Goal: Transaction & Acquisition: Subscribe to service/newsletter

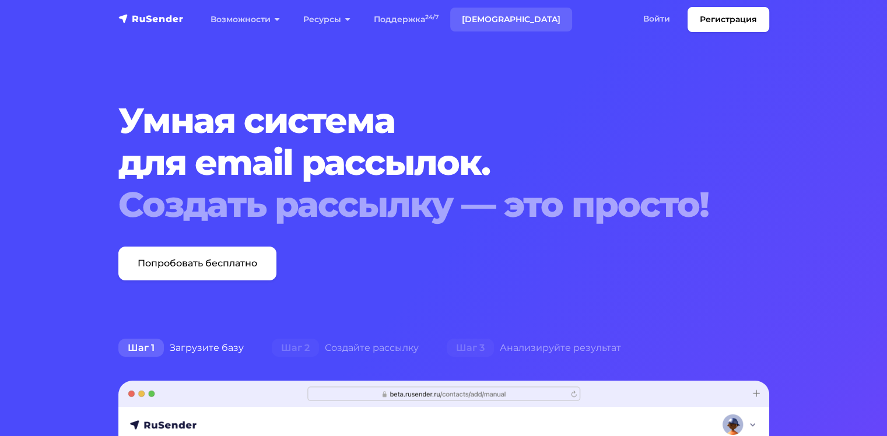
drag, startPoint x: 475, startPoint y: 6, endPoint x: 475, endPoint y: 13, distance: 7.6
click at [475, 6] on nav "Регистрация Возможности Конструктор писем Формы подписки A/B–тестирование API и…" at bounding box center [443, 19] width 887 height 39
click at [477, 19] on link "[DEMOGRAPHIC_DATA]" at bounding box center [511, 20] width 122 height 24
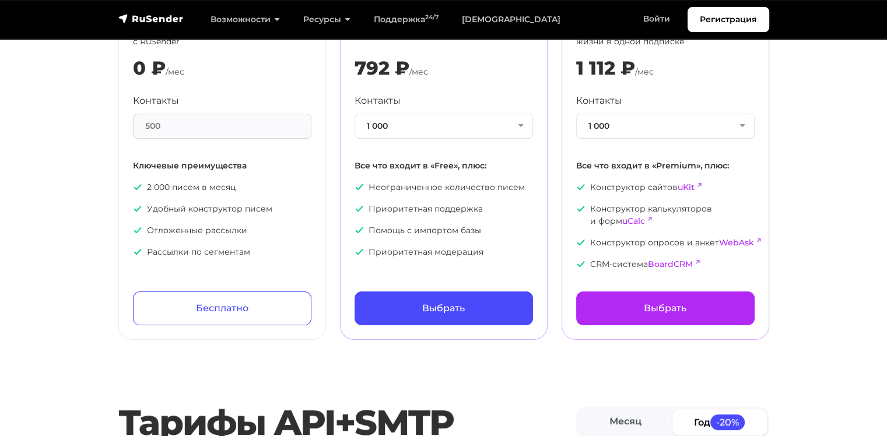
scroll to position [175, 0]
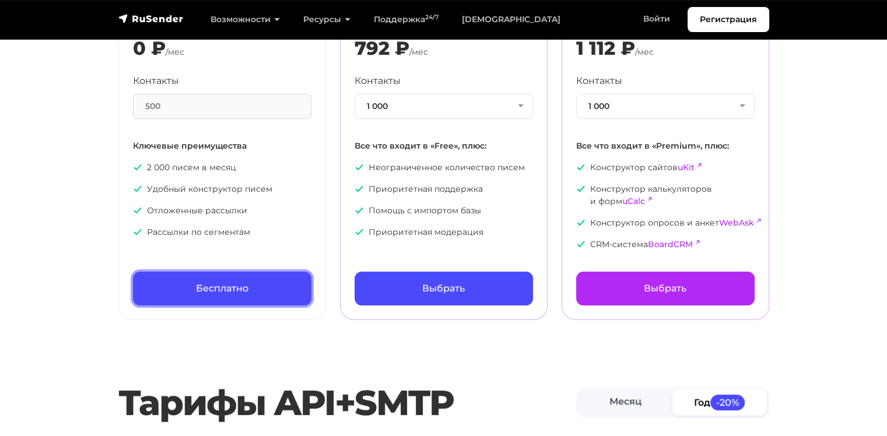
click at [217, 293] on link "Бесплатно" at bounding box center [222, 289] width 178 height 34
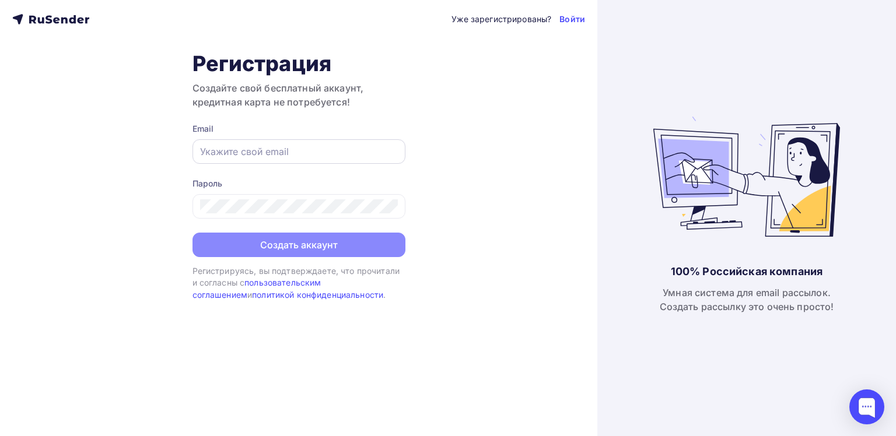
click at [250, 149] on input "text" at bounding box center [299, 152] width 198 height 14
drag, startPoint x: 254, startPoint y: 150, endPoint x: 371, endPoint y: 167, distance: 118.0
click at [371, 167] on form "Email [EMAIL_ADDRESS][DOMAIN_NAME] Пароль Создать аккаунт" at bounding box center [298, 190] width 213 height 134
type input "[EMAIL_ADDRESS][DOMAIN_NAME]"
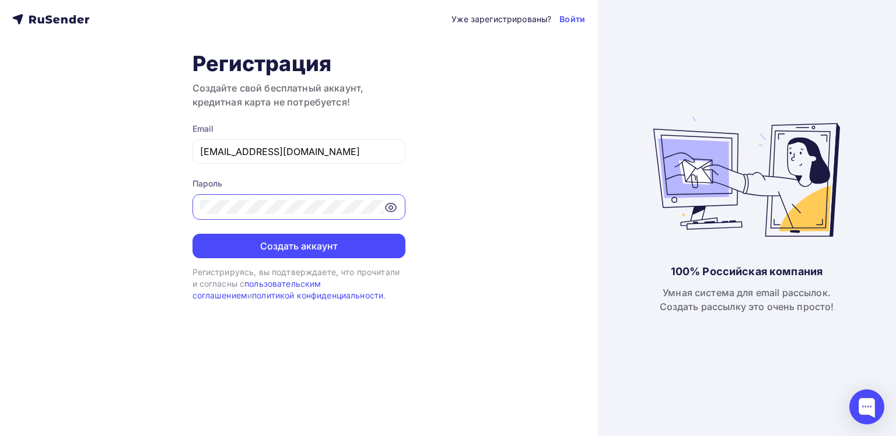
click at [394, 204] on icon at bounding box center [391, 208] width 10 height 8
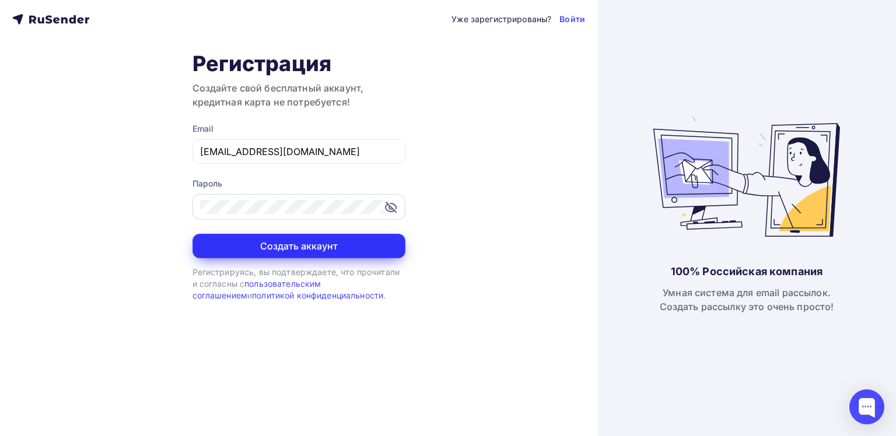
click at [289, 251] on button "Создать аккаунт" at bounding box center [298, 246] width 213 height 24
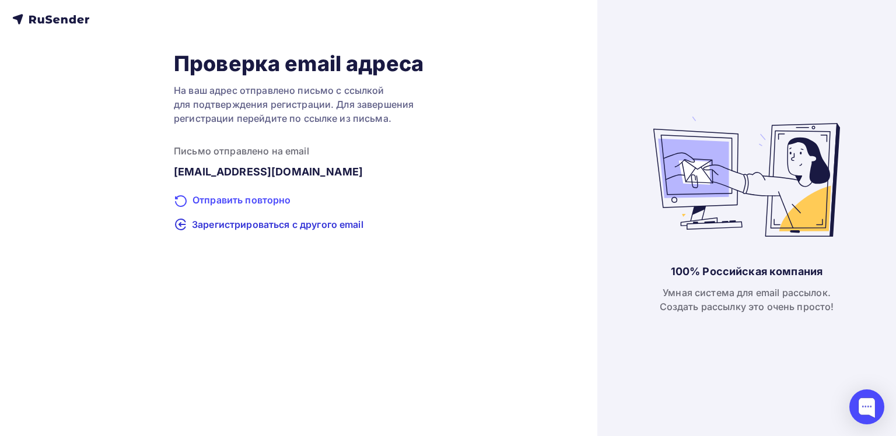
click at [236, 200] on div "Отправить повторно" at bounding box center [299, 200] width 250 height 15
